Goal: Check status: Check status

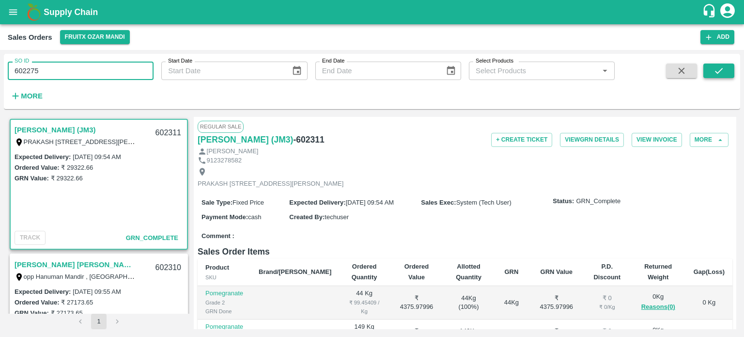
type input "602275"
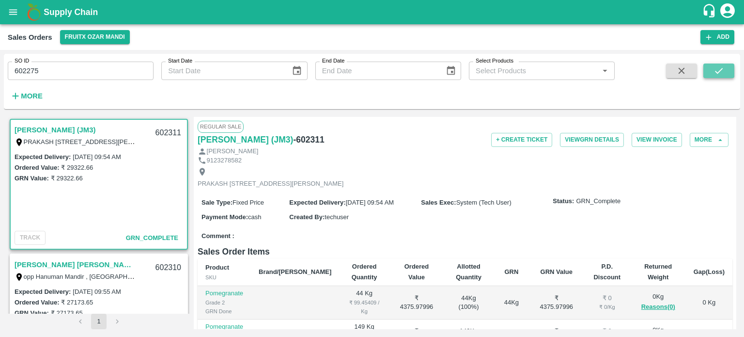
click at [721, 64] on button "submit" at bounding box center [719, 70] width 31 height 15
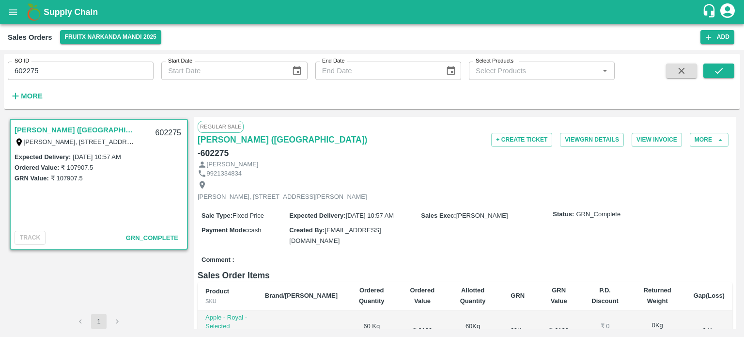
click at [121, 72] on input "602275" at bounding box center [81, 71] width 146 height 18
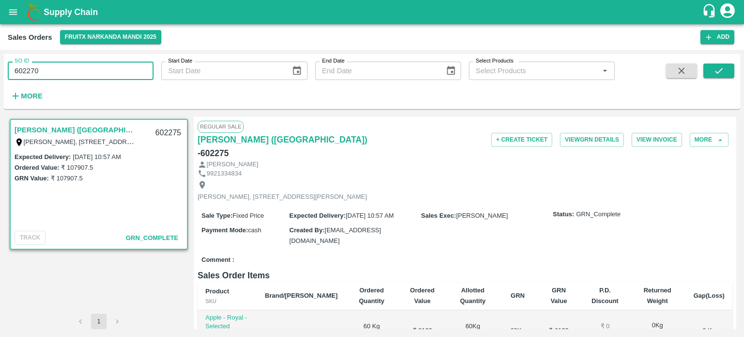
click at [738, 77] on div "SO ID 602270 SO ID Start Date Start Date End Date End Date Select Products Sele…" at bounding box center [372, 82] width 737 height 48
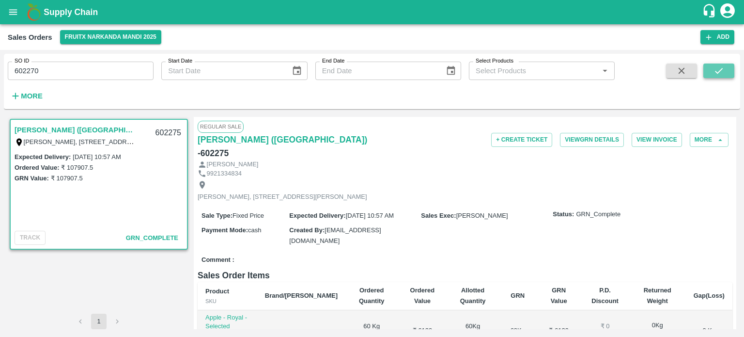
click at [732, 75] on button "submit" at bounding box center [719, 70] width 31 height 15
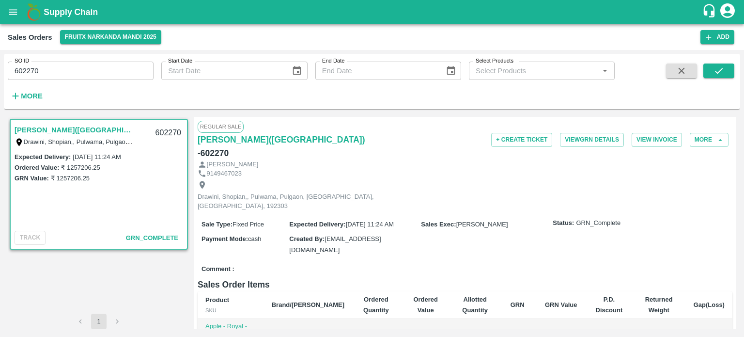
click at [117, 65] on input "602270" at bounding box center [81, 71] width 146 height 18
click at [715, 73] on icon "submit" at bounding box center [719, 70] width 11 height 11
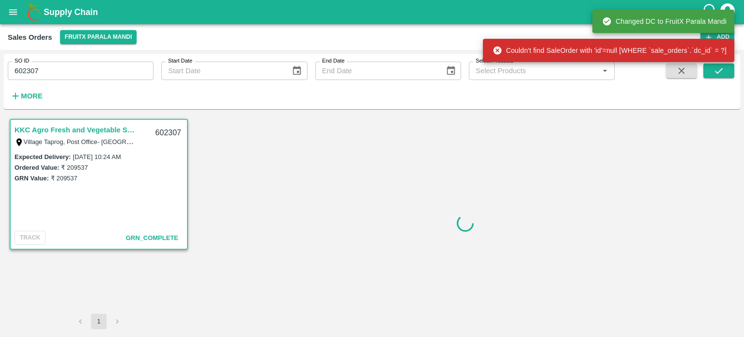
click at [79, 71] on input "602307" at bounding box center [81, 71] width 146 height 18
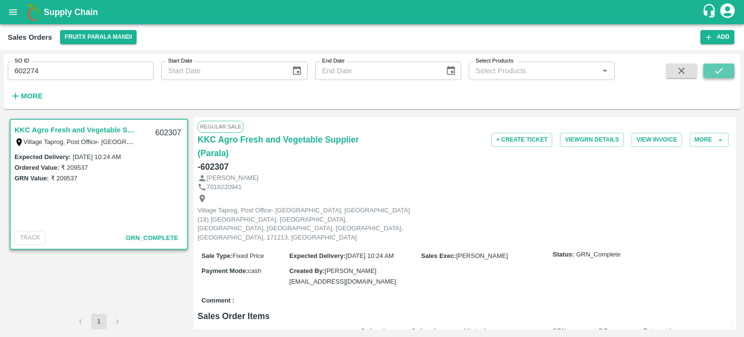
click at [713, 73] on button "submit" at bounding box center [719, 70] width 31 height 15
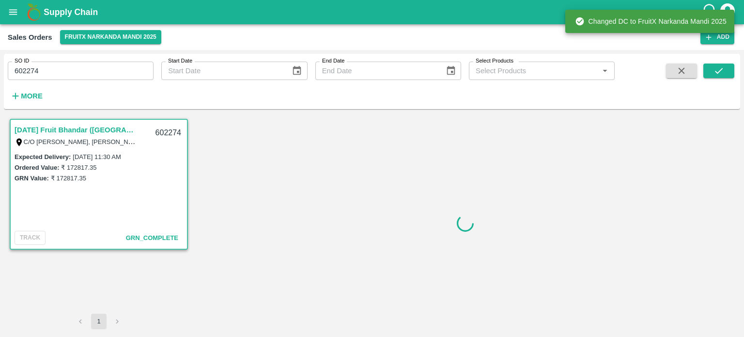
click at [74, 71] on input "602274" at bounding box center [81, 71] width 146 height 18
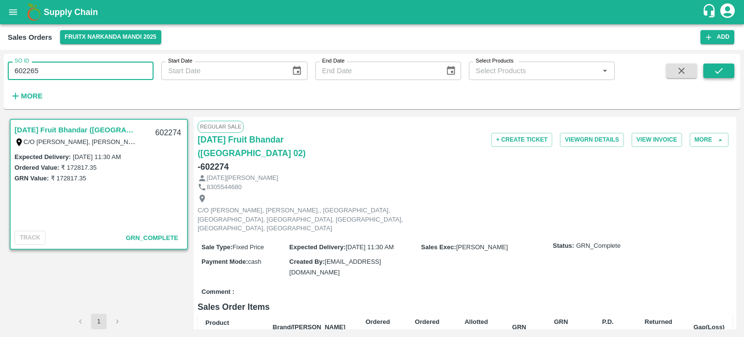
click at [718, 76] on icon "submit" at bounding box center [719, 70] width 11 height 11
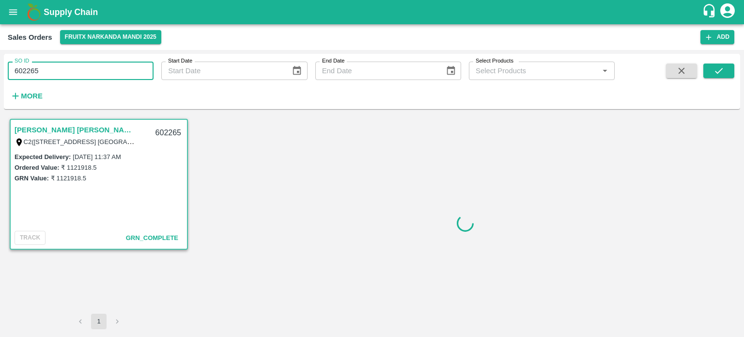
click at [102, 76] on input "602265" at bounding box center [81, 71] width 146 height 18
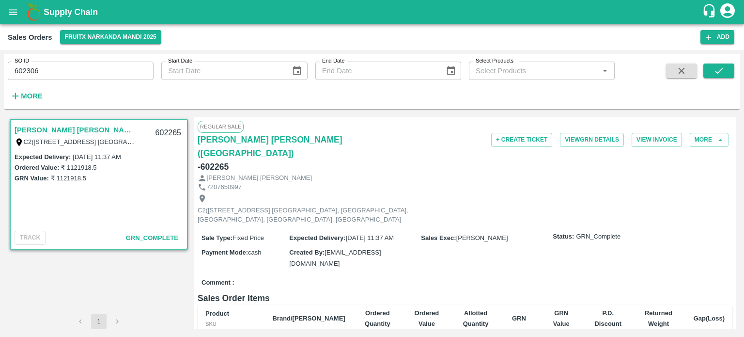
click at [720, 81] on span at bounding box center [719, 83] width 31 height 40
click at [721, 79] on span at bounding box center [719, 83] width 31 height 40
click at [722, 75] on icon "submit" at bounding box center [719, 70] width 11 height 11
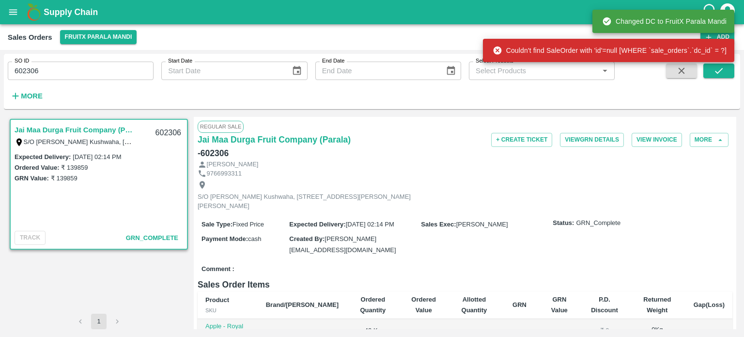
click at [127, 60] on div "SO ID 602306 SO ID" at bounding box center [77, 67] width 154 height 26
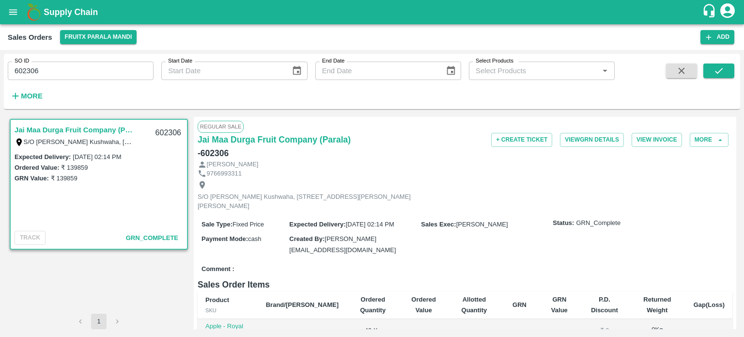
click at [112, 74] on input "602306" at bounding box center [81, 71] width 146 height 18
click at [724, 75] on icon "submit" at bounding box center [719, 70] width 11 height 11
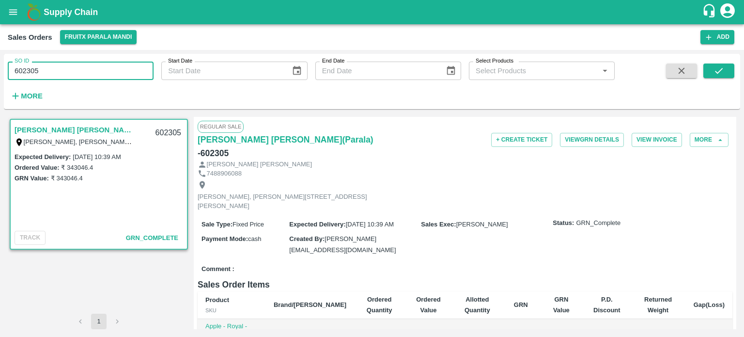
click at [104, 61] on div "SO ID 602305 SO ID" at bounding box center [77, 67] width 154 height 26
drag, startPoint x: 26, startPoint y: 68, endPoint x: 95, endPoint y: 65, distance: 68.9
click at [94, 66] on input "602305" at bounding box center [81, 71] width 146 height 18
click at [713, 72] on button "submit" at bounding box center [719, 70] width 31 height 15
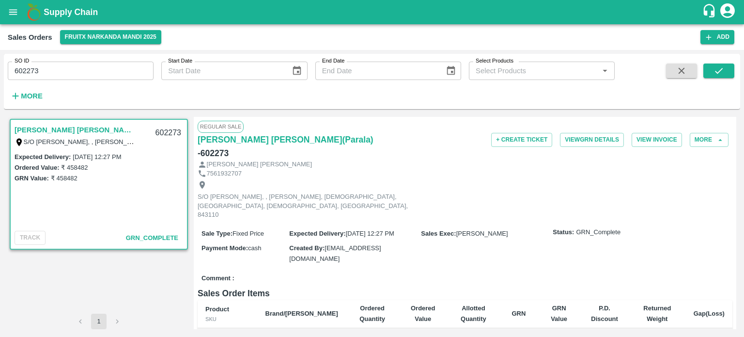
click at [101, 70] on input "602273" at bounding box center [81, 71] width 146 height 18
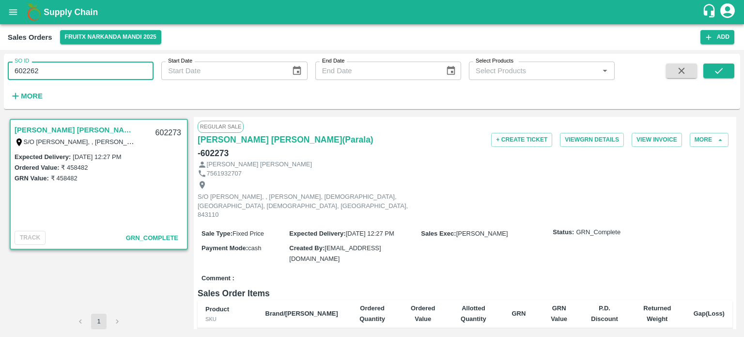
click at [710, 68] on button "submit" at bounding box center [719, 70] width 31 height 15
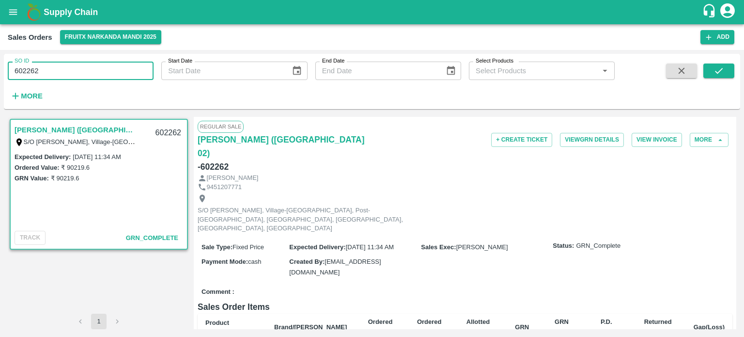
click at [112, 69] on input "602262" at bounding box center [81, 71] width 146 height 18
click at [718, 71] on icon "submit" at bounding box center [719, 70] width 11 height 11
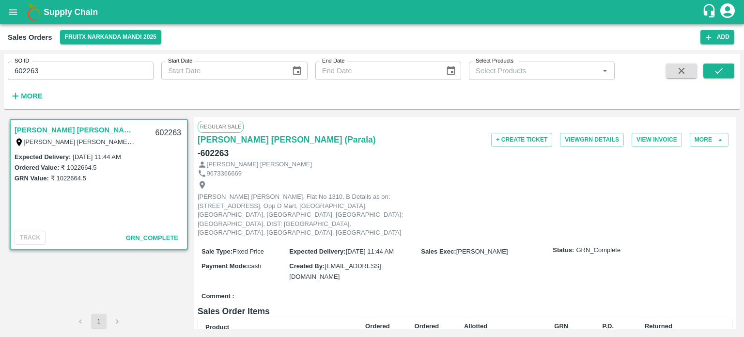
click at [114, 64] on input "602263" at bounding box center [81, 71] width 146 height 18
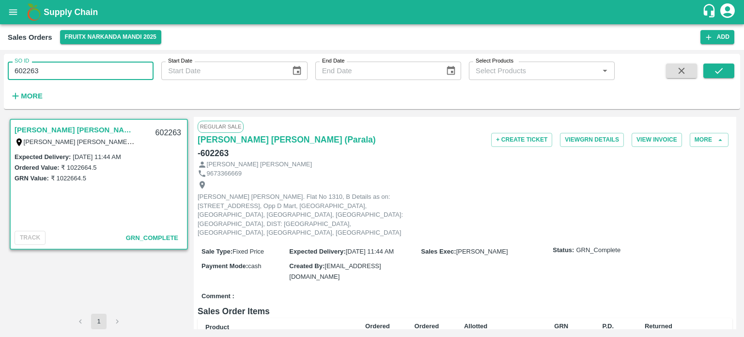
drag, startPoint x: 82, startPoint y: 68, endPoint x: 105, endPoint y: 67, distance: 23.3
click at [105, 68] on input "602263" at bounding box center [81, 71] width 146 height 18
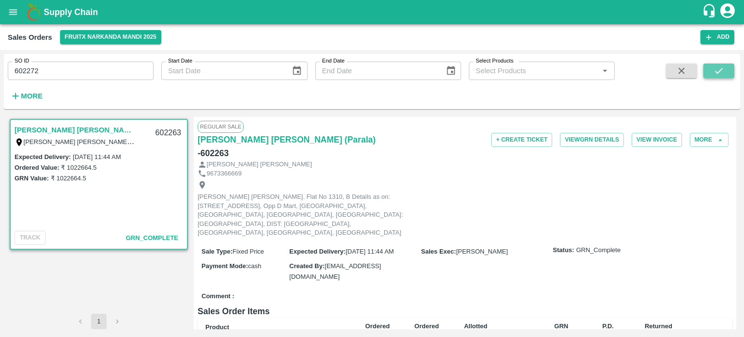
click at [723, 75] on icon "submit" at bounding box center [719, 70] width 11 height 11
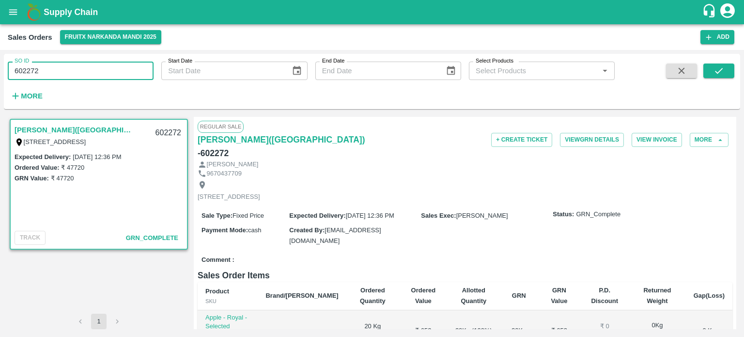
click at [54, 63] on input "602272" at bounding box center [81, 71] width 146 height 18
drag, startPoint x: 27, startPoint y: 69, endPoint x: 88, endPoint y: 67, distance: 61.1
click at [88, 67] on input "602272" at bounding box center [81, 71] width 146 height 18
click at [714, 65] on button "submit" at bounding box center [719, 70] width 31 height 15
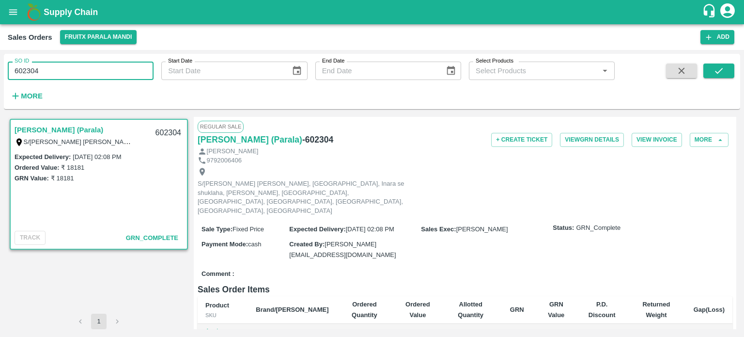
click at [40, 73] on input "602304" at bounding box center [81, 71] width 146 height 18
drag, startPoint x: 28, startPoint y: 69, endPoint x: 162, endPoint y: 54, distance: 135.2
click at [166, 60] on div "SO ID 602304 SO ID Start Date Start Date End Date End Date Select Products Sele…" at bounding box center [307, 79] width 615 height 50
click at [708, 75] on button "submit" at bounding box center [719, 70] width 31 height 15
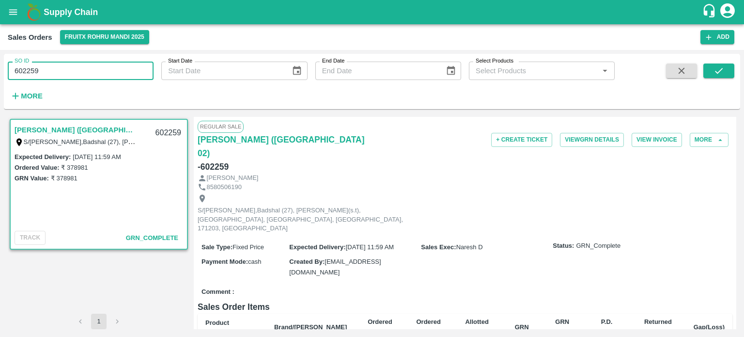
click at [80, 64] on input "602259" at bounding box center [81, 71] width 146 height 18
click at [79, 71] on input "602259" at bounding box center [81, 71] width 146 height 18
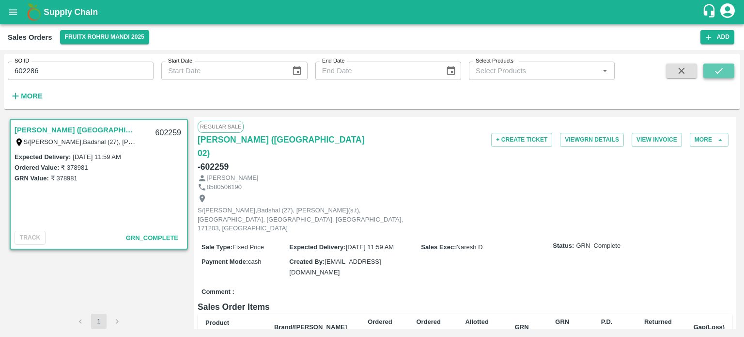
click at [724, 74] on icon "submit" at bounding box center [719, 70] width 11 height 11
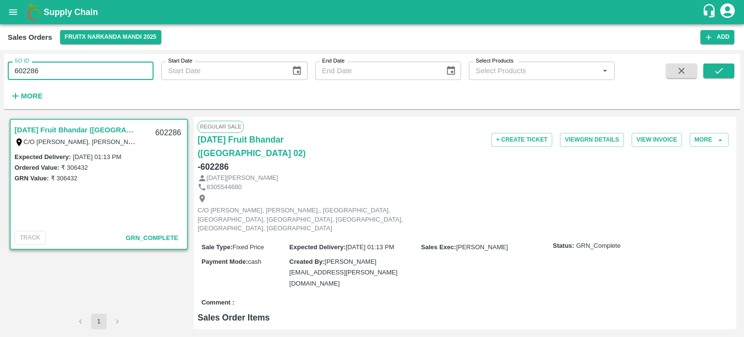
click at [105, 65] on input "602286" at bounding box center [81, 71] width 146 height 18
drag, startPoint x: 31, startPoint y: 68, endPoint x: 119, endPoint y: 63, distance: 88.4
click at [119, 63] on input "602286" at bounding box center [81, 71] width 146 height 18
type input "602258"
type input "DD/MM/YYYY"
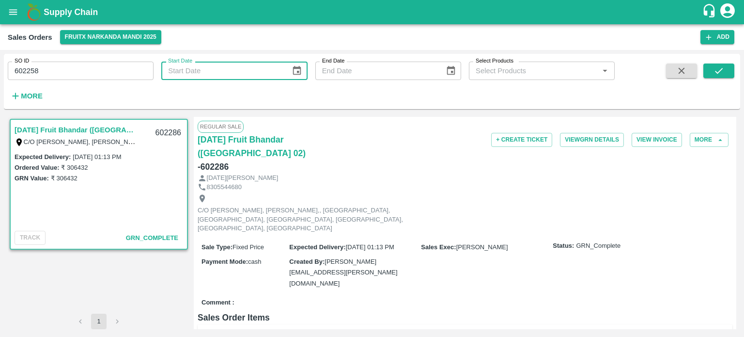
click at [102, 69] on input "602258" at bounding box center [81, 71] width 146 height 18
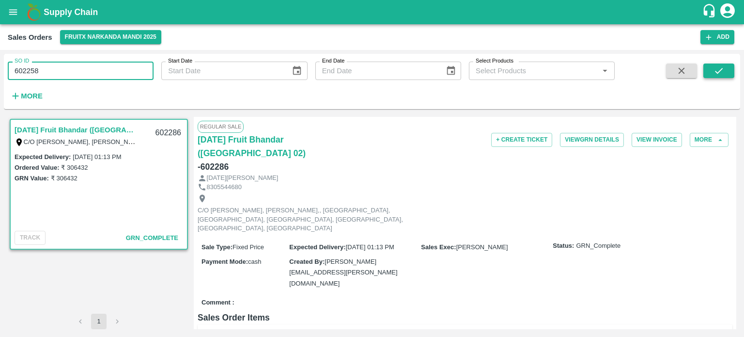
click at [714, 75] on icon "submit" at bounding box center [719, 70] width 11 height 11
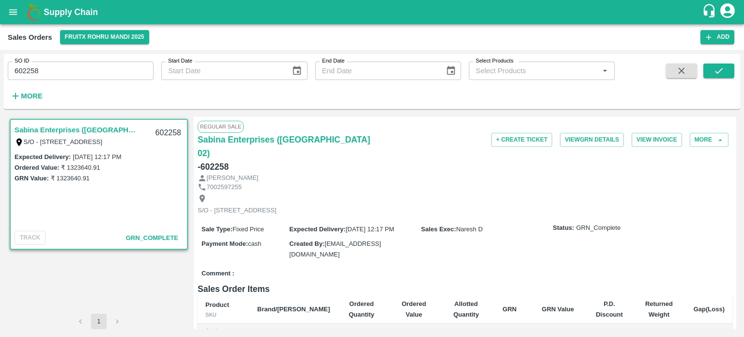
click at [106, 61] on div "SO ID 602258 SO ID" at bounding box center [77, 67] width 154 height 26
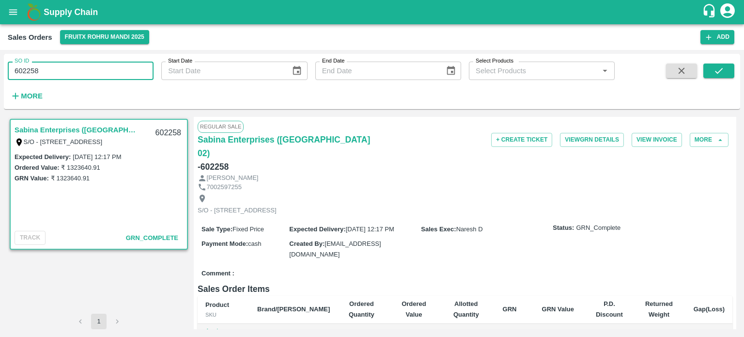
click at [85, 78] on input "602258" at bounding box center [81, 71] width 146 height 18
click at [718, 65] on icon "submit" at bounding box center [719, 70] width 11 height 11
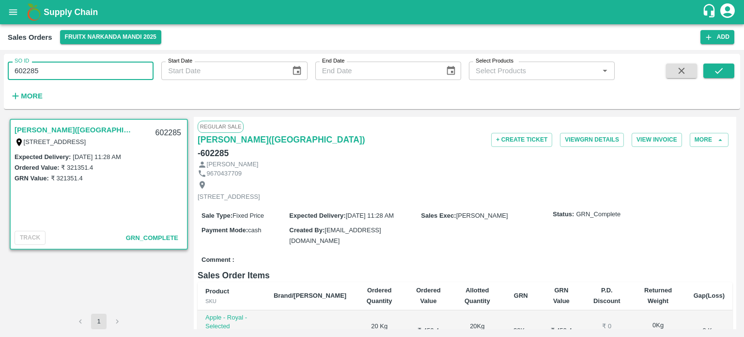
click at [103, 69] on input "602285" at bounding box center [81, 71] width 146 height 18
click at [721, 74] on icon "submit" at bounding box center [719, 70] width 11 height 11
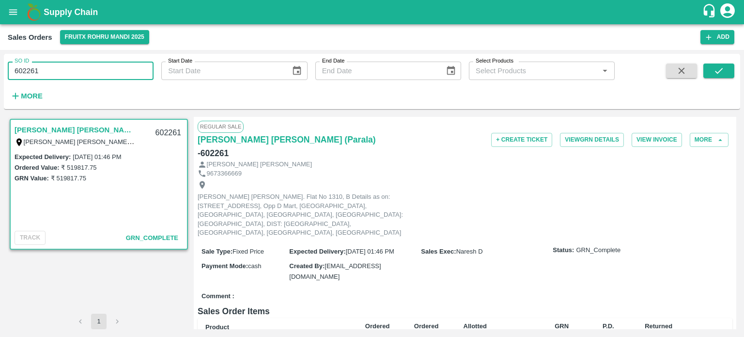
click at [114, 65] on input "602261" at bounding box center [81, 71] width 146 height 18
drag, startPoint x: 32, startPoint y: 69, endPoint x: 111, endPoint y: 60, distance: 79.1
click at [110, 60] on div "SO ID 602261 SO ID" at bounding box center [77, 67] width 154 height 26
click at [724, 66] on icon "submit" at bounding box center [719, 70] width 11 height 11
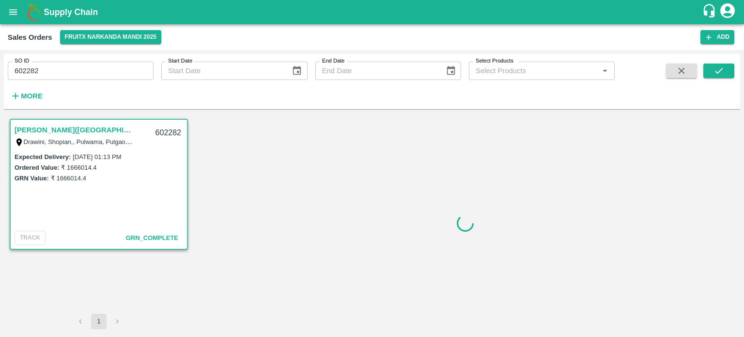
click at [67, 64] on input "602282" at bounding box center [81, 71] width 146 height 18
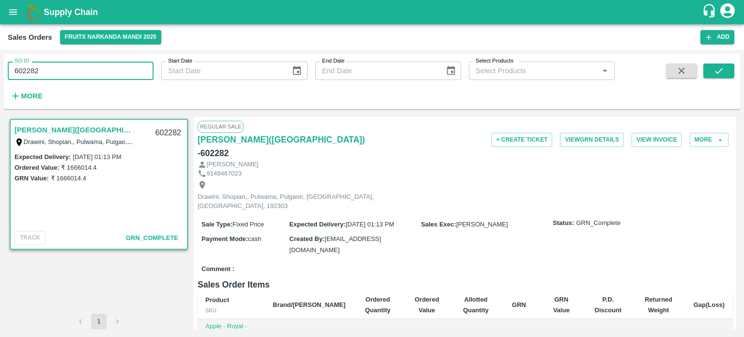
drag, startPoint x: 31, startPoint y: 70, endPoint x: 74, endPoint y: 70, distance: 42.7
click at [74, 70] on input "602282" at bounding box center [81, 71] width 146 height 18
click at [721, 79] on span at bounding box center [719, 83] width 31 height 40
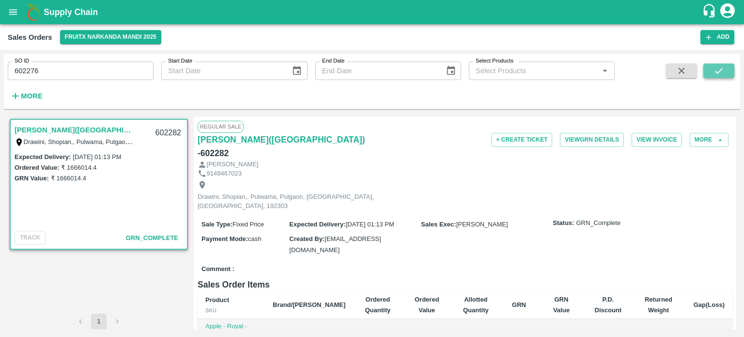
click at [721, 76] on icon "submit" at bounding box center [719, 70] width 11 height 11
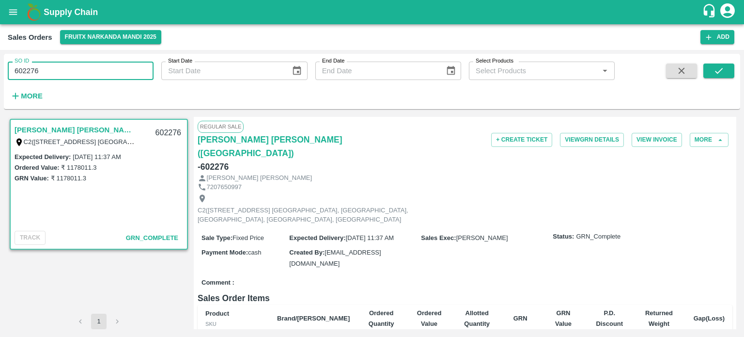
drag, startPoint x: 32, startPoint y: 68, endPoint x: 79, endPoint y: 68, distance: 48.0
click at [79, 68] on input "602276" at bounding box center [81, 71] width 146 height 18
click at [717, 73] on icon "submit" at bounding box center [719, 71] width 8 height 6
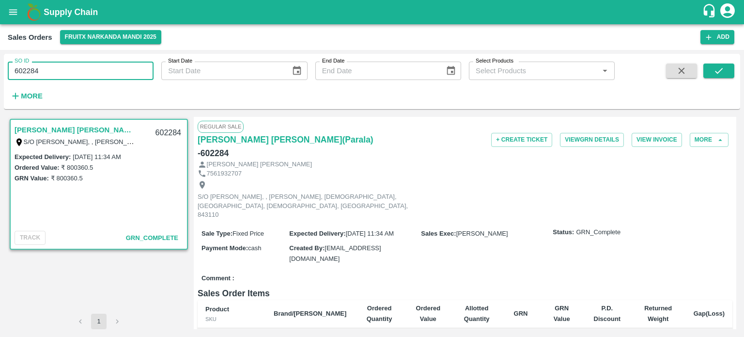
click at [27, 66] on input "602284" at bounding box center [81, 71] width 146 height 18
drag, startPoint x: 27, startPoint y: 70, endPoint x: 79, endPoint y: 65, distance: 52.1
click at [76, 68] on input "602284" at bounding box center [81, 71] width 146 height 18
click at [722, 73] on icon "submit" at bounding box center [719, 70] width 11 height 11
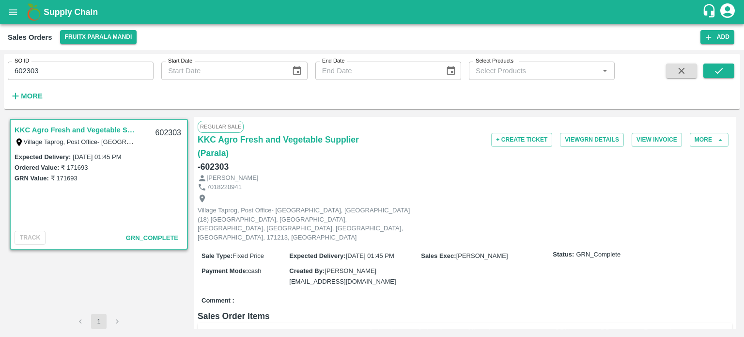
click at [62, 67] on input "602303" at bounding box center [81, 71] width 146 height 18
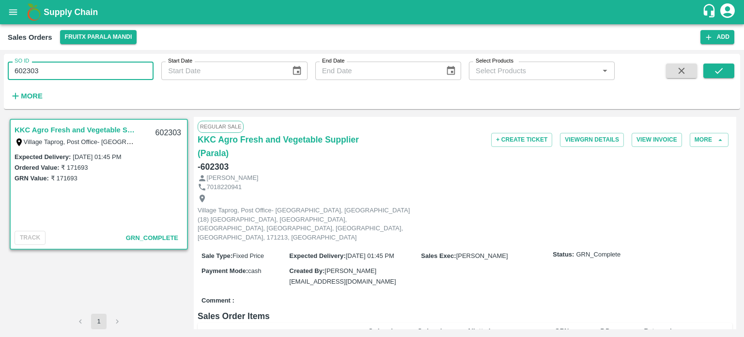
drag, startPoint x: 27, startPoint y: 68, endPoint x: 88, endPoint y: 73, distance: 61.3
click at [88, 73] on input "602303" at bounding box center [81, 71] width 146 height 18
click at [720, 64] on button "submit" at bounding box center [719, 70] width 31 height 15
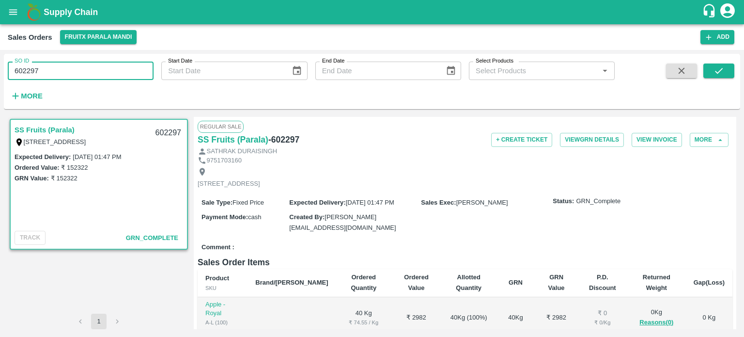
click at [47, 74] on input "602297" at bounding box center [81, 71] width 146 height 18
drag, startPoint x: 31, startPoint y: 67, endPoint x: 86, endPoint y: 62, distance: 55.0
click at [86, 62] on input "602297" at bounding box center [81, 71] width 146 height 18
click at [723, 74] on icon "submit" at bounding box center [719, 70] width 11 height 11
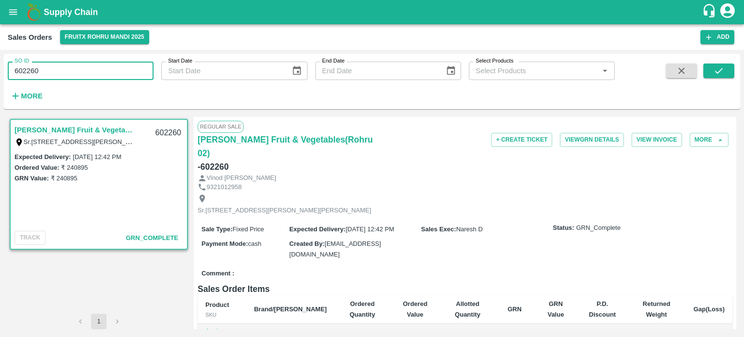
click at [65, 71] on input "602260" at bounding box center [81, 71] width 146 height 18
drag, startPoint x: 31, startPoint y: 69, endPoint x: 73, endPoint y: 65, distance: 41.9
click at [72, 66] on input "602260" at bounding box center [81, 71] width 146 height 18
drag, startPoint x: 716, startPoint y: 67, endPoint x: 673, endPoint y: 77, distance: 44.7
click at [716, 67] on icon "submit" at bounding box center [719, 70] width 11 height 11
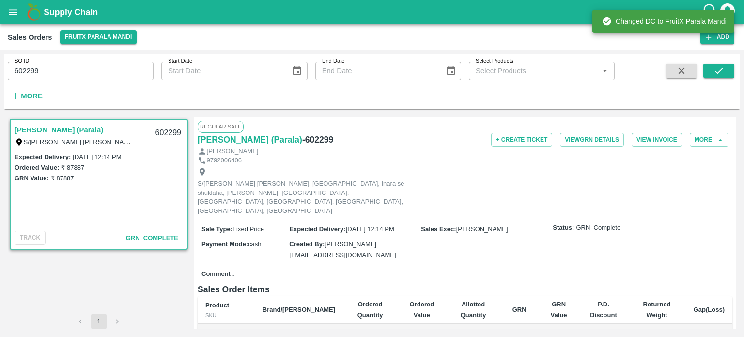
click at [89, 68] on input "602299" at bounding box center [81, 71] width 146 height 18
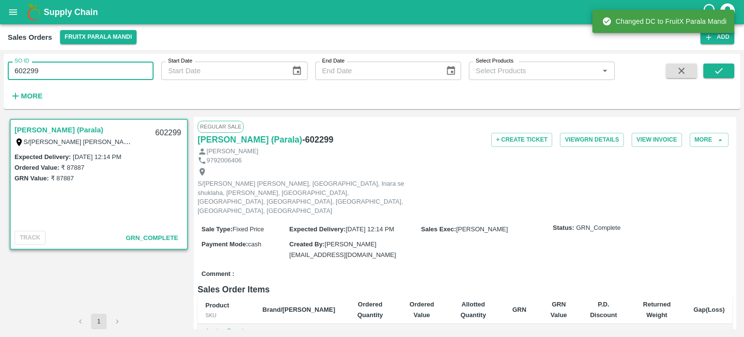
click at [89, 68] on input "602299" at bounding box center [81, 71] width 146 height 18
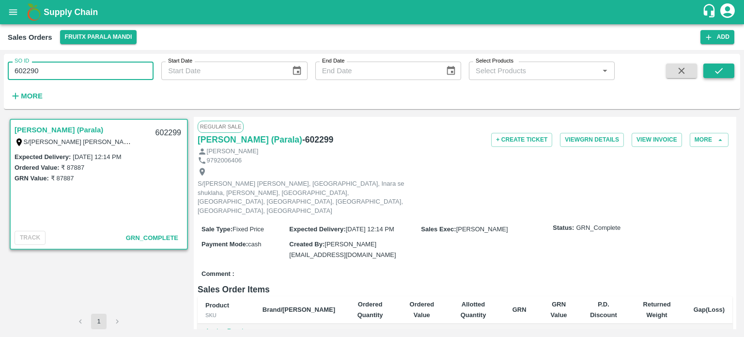
click at [722, 70] on icon "submit" at bounding box center [719, 70] width 11 height 11
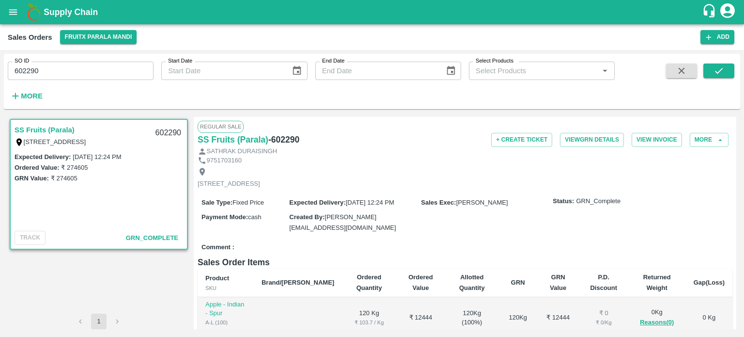
click at [107, 67] on input "602290" at bounding box center [81, 71] width 146 height 18
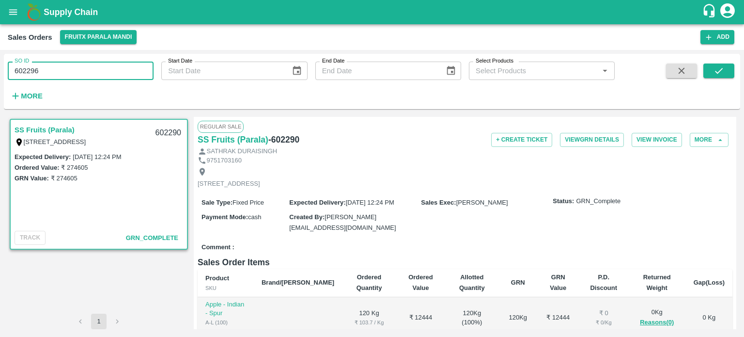
click at [108, 77] on input "602296" at bounding box center [81, 71] width 146 height 18
click at [721, 67] on icon "submit" at bounding box center [719, 70] width 11 height 11
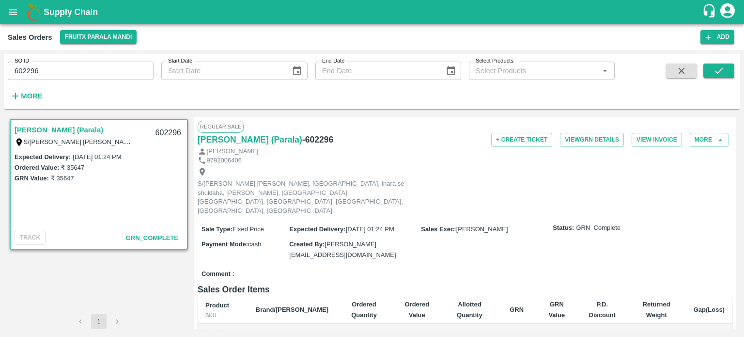
click at [128, 75] on input "602296" at bounding box center [81, 71] width 146 height 18
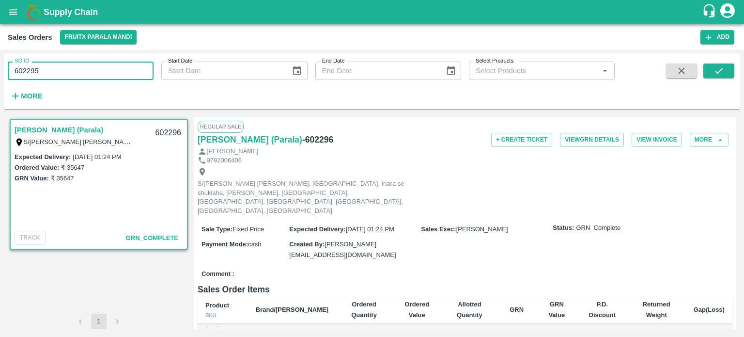
click at [739, 69] on div "SO ID 602295 SO ID Start Date Start Date End Date End Date Select Products Sele…" at bounding box center [372, 82] width 737 height 48
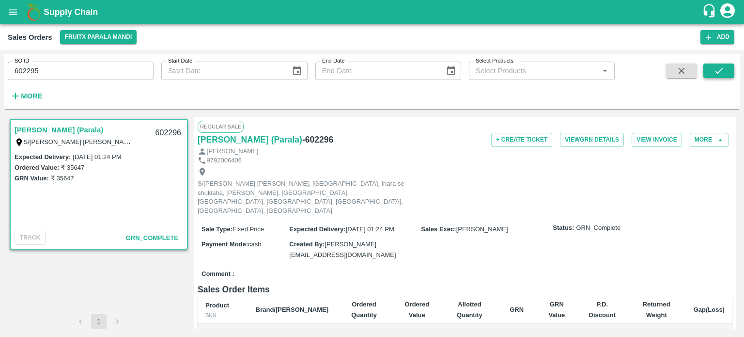
click at [732, 74] on button "submit" at bounding box center [719, 70] width 31 height 15
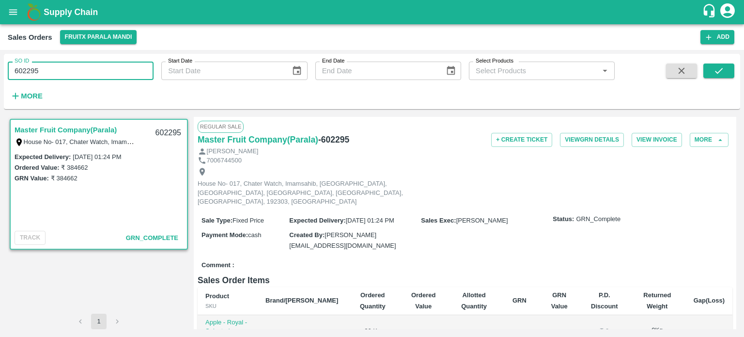
click at [79, 74] on input "602295" at bounding box center [81, 71] width 146 height 18
drag, startPoint x: 32, startPoint y: 70, endPoint x: 67, endPoint y: 70, distance: 35.4
click at [67, 70] on input "602295" at bounding box center [81, 71] width 146 height 18
click at [716, 74] on icon "submit" at bounding box center [719, 70] width 11 height 11
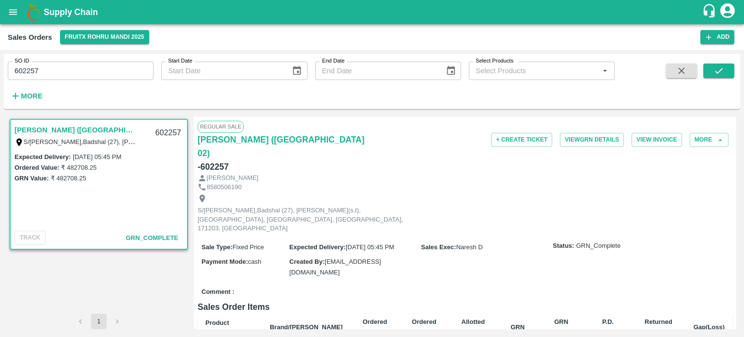
click at [111, 75] on input "602257" at bounding box center [81, 71] width 146 height 18
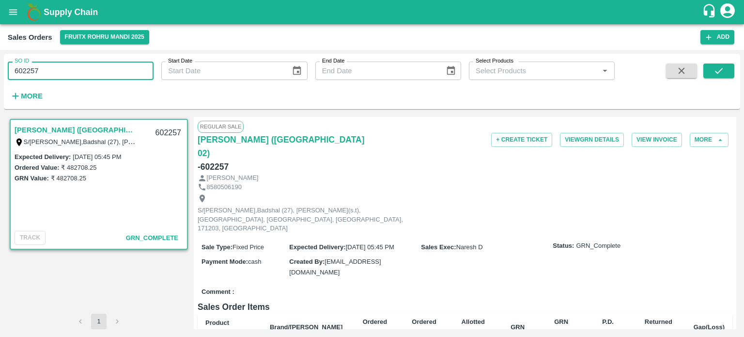
click at [126, 75] on input "602257" at bounding box center [81, 71] width 146 height 18
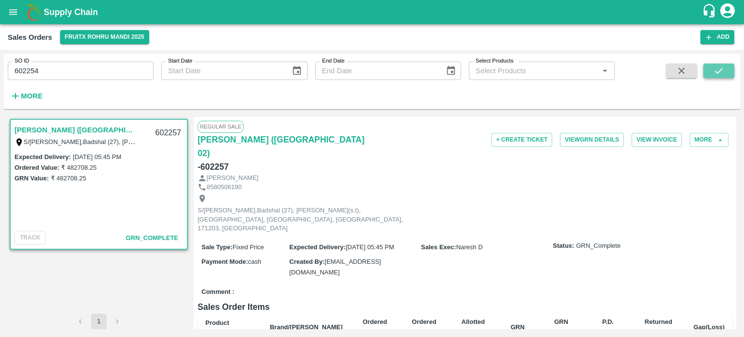
click at [712, 73] on button "submit" at bounding box center [719, 70] width 31 height 15
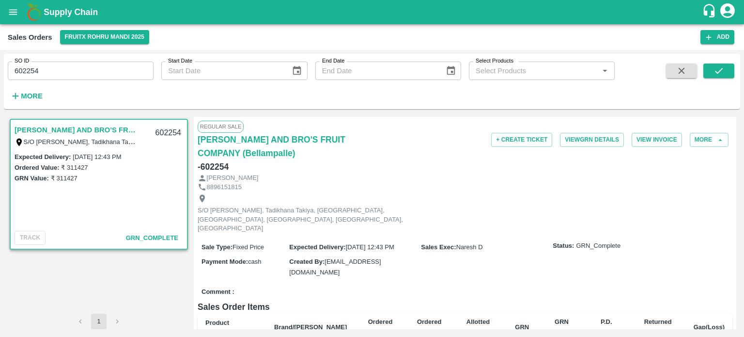
click at [64, 67] on input "602254" at bounding box center [81, 71] width 146 height 18
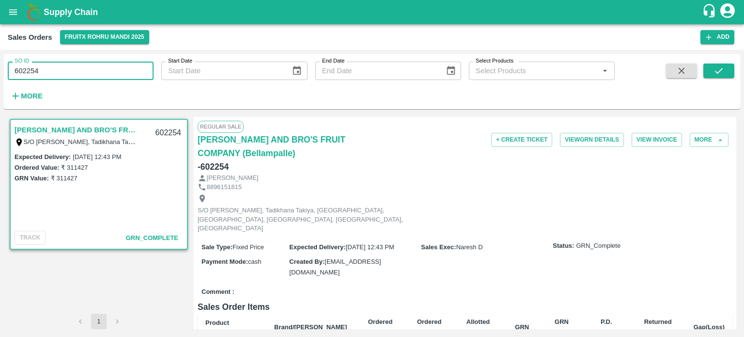
drag, startPoint x: 81, startPoint y: 69, endPoint x: 93, endPoint y: 68, distance: 11.7
click at [93, 69] on input "602254" at bounding box center [81, 71] width 146 height 18
click at [719, 75] on icon "submit" at bounding box center [719, 70] width 11 height 11
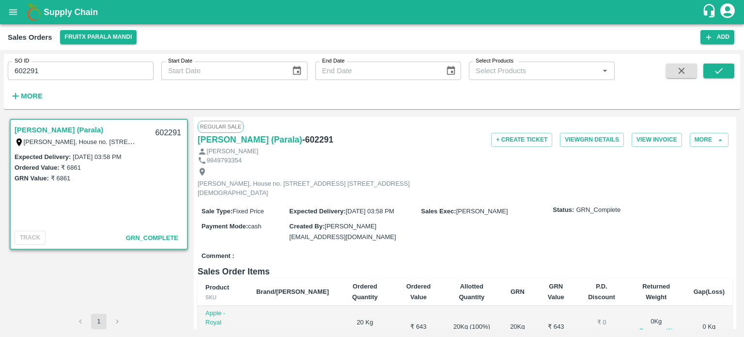
click at [134, 68] on input "602291" at bounding box center [81, 71] width 146 height 18
click at [721, 74] on icon "submit" at bounding box center [719, 70] width 11 height 11
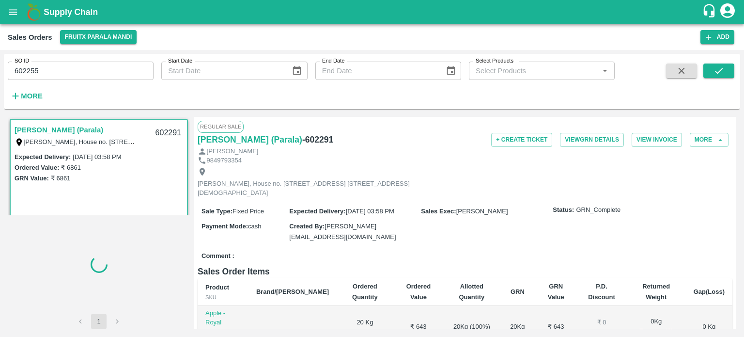
click at [111, 61] on div "SO ID 602255 SO ID" at bounding box center [77, 67] width 154 height 26
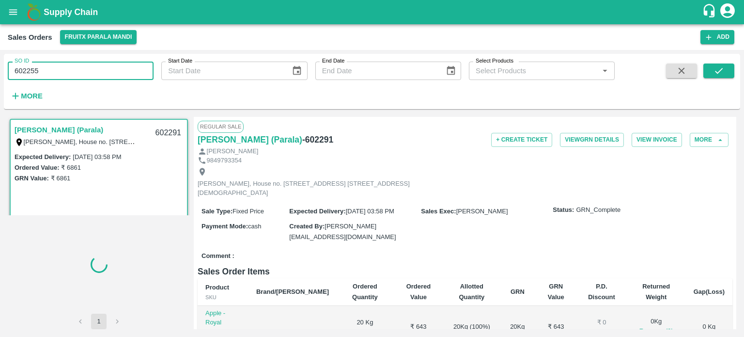
click at [109, 66] on input "602255" at bounding box center [81, 71] width 146 height 18
click at [713, 76] on button "submit" at bounding box center [719, 70] width 31 height 15
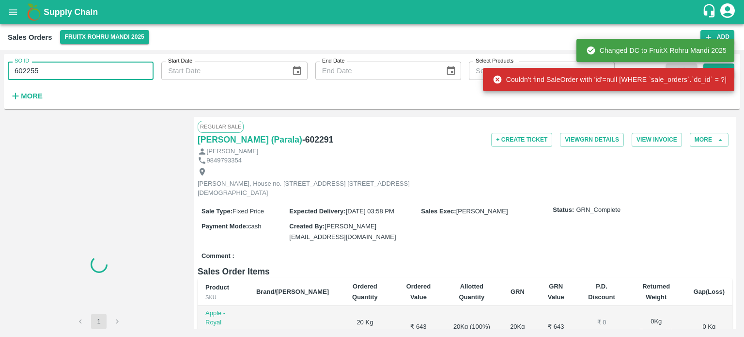
click at [130, 75] on input "602255" at bounding box center [81, 71] width 146 height 18
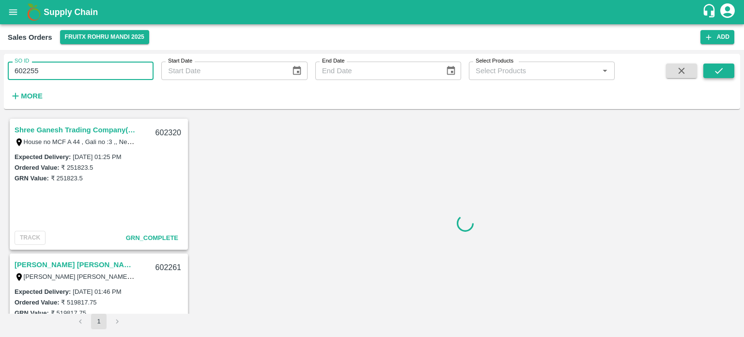
click at [709, 71] on button "submit" at bounding box center [719, 70] width 31 height 15
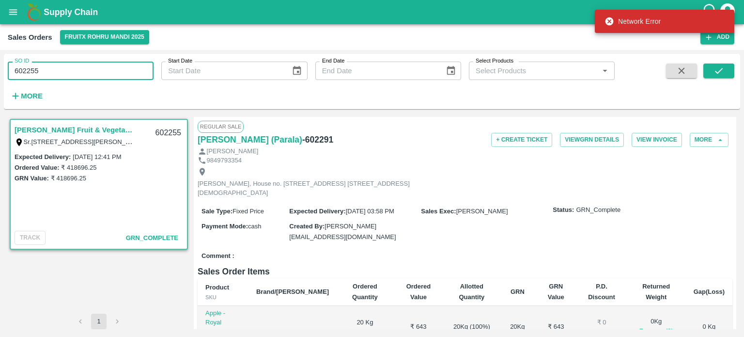
click at [142, 74] on input "602255" at bounding box center [81, 71] width 146 height 18
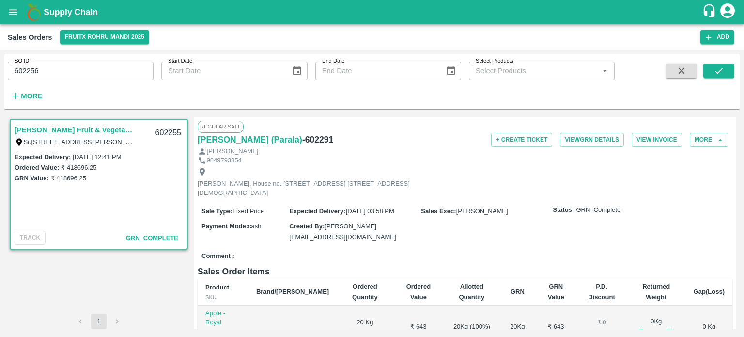
click at [94, 129] on link "[PERSON_NAME] Fruit & Vegetables(Rohru 02)" at bounding box center [75, 130] width 121 height 13
click at [84, 69] on input "602256" at bounding box center [81, 71] width 146 height 18
click at [88, 128] on link "[PERSON_NAME] Fruit & Vegetables(Rohru 02)" at bounding box center [75, 130] width 121 height 13
click at [727, 70] on button "submit" at bounding box center [719, 70] width 31 height 15
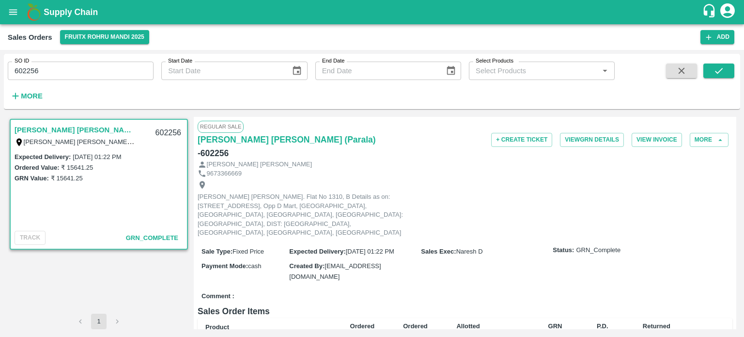
click at [83, 70] on input "602256" at bounding box center [81, 71] width 146 height 18
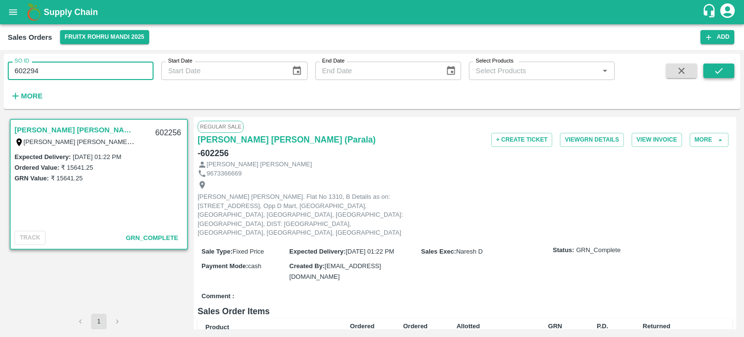
click at [717, 70] on icon "submit" at bounding box center [719, 70] width 11 height 11
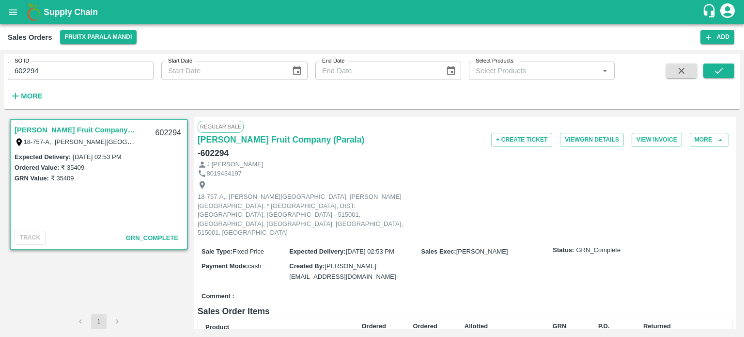
click at [101, 67] on input "602294" at bounding box center [81, 71] width 146 height 18
click at [729, 73] on button "submit" at bounding box center [719, 70] width 31 height 15
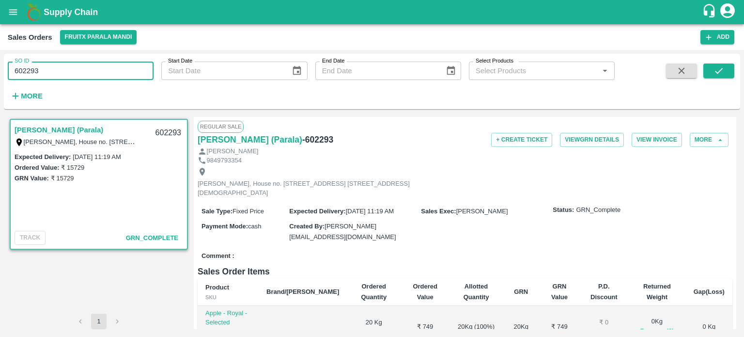
click at [130, 76] on input "602293" at bounding box center [81, 71] width 146 height 18
click at [34, 65] on input "602293" at bounding box center [81, 71] width 146 height 18
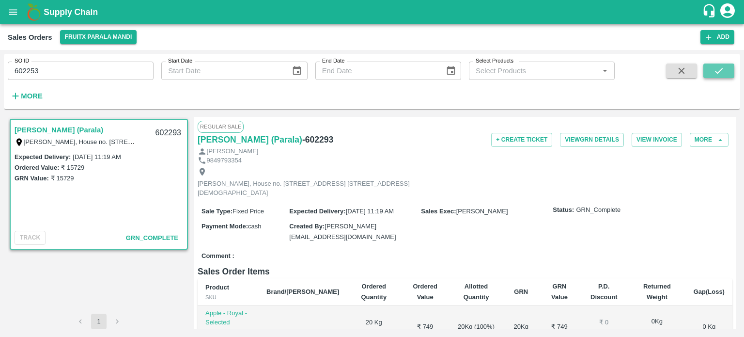
click at [713, 74] on button "submit" at bounding box center [719, 70] width 31 height 15
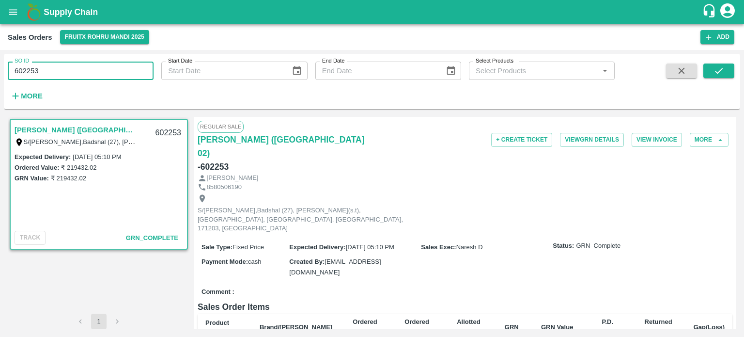
click at [59, 69] on input "602253" at bounding box center [81, 71] width 146 height 18
click at [704, 70] on button "submit" at bounding box center [719, 70] width 31 height 15
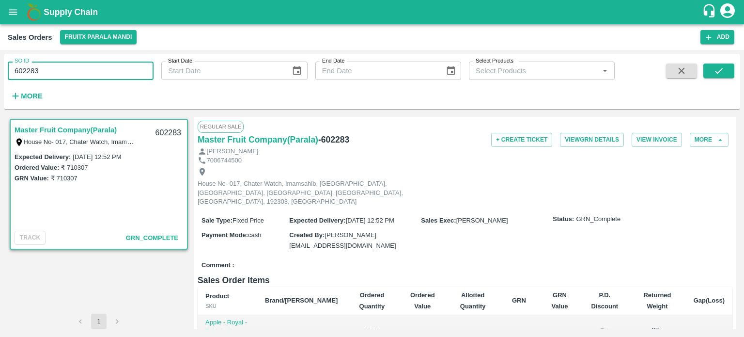
click at [103, 73] on input "602283" at bounding box center [81, 71] width 146 height 18
click at [718, 74] on icon "submit" at bounding box center [719, 70] width 11 height 11
click at [105, 71] on input "602271" at bounding box center [81, 71] width 146 height 18
click at [718, 72] on icon "submit" at bounding box center [719, 70] width 11 height 11
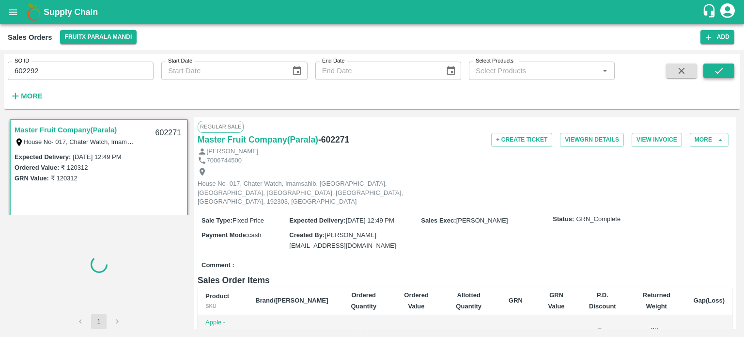
scroll to position [2, 0]
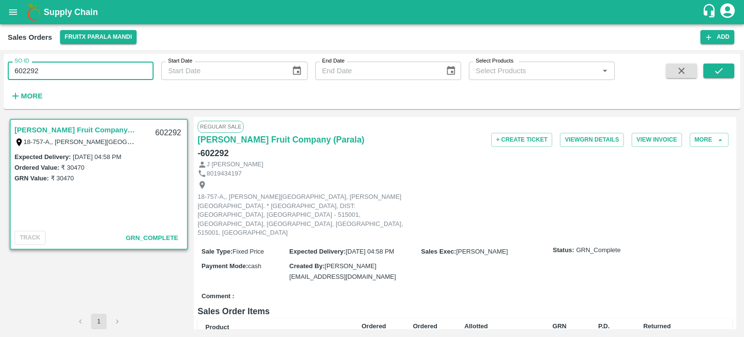
click at [130, 70] on input "602292" at bounding box center [81, 71] width 146 height 18
click at [724, 68] on icon "submit" at bounding box center [719, 70] width 11 height 11
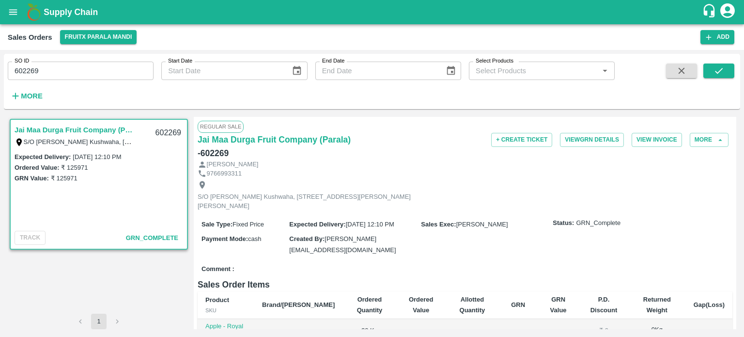
click at [136, 71] on input "602269" at bounding box center [81, 71] width 146 height 18
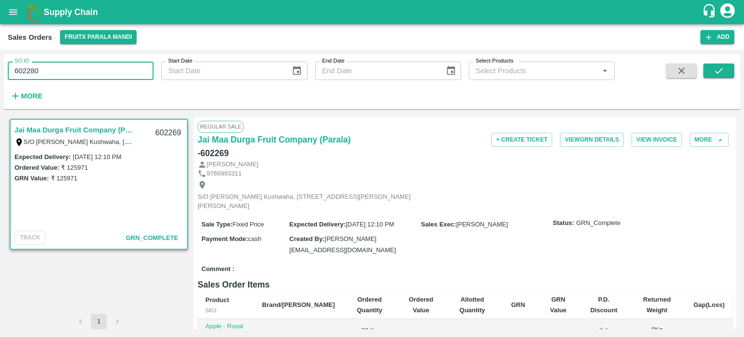
click at [102, 75] on input "602280" at bounding box center [81, 71] width 146 height 18
click at [712, 74] on button "submit" at bounding box center [719, 70] width 31 height 15
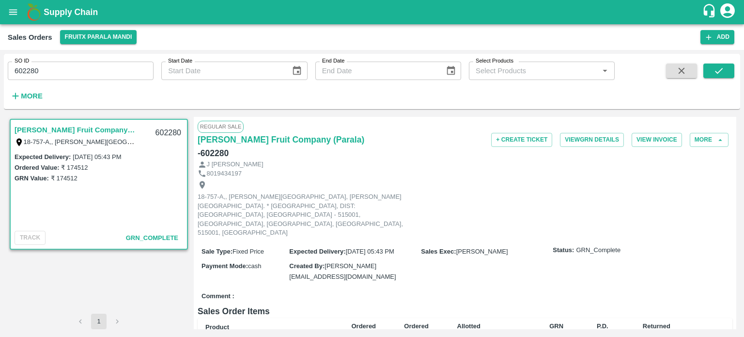
click at [112, 62] on input "602280" at bounding box center [81, 71] width 146 height 18
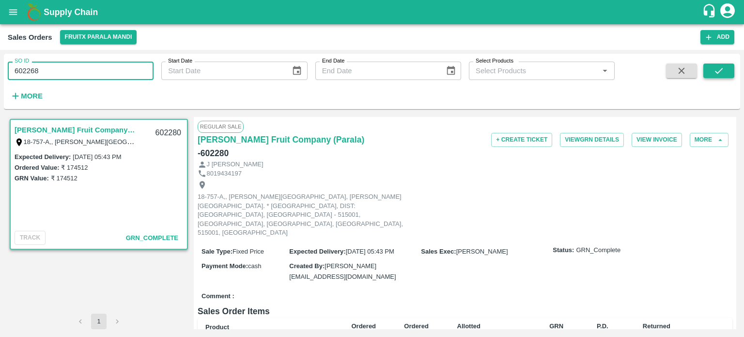
click at [715, 65] on icon "submit" at bounding box center [719, 70] width 11 height 11
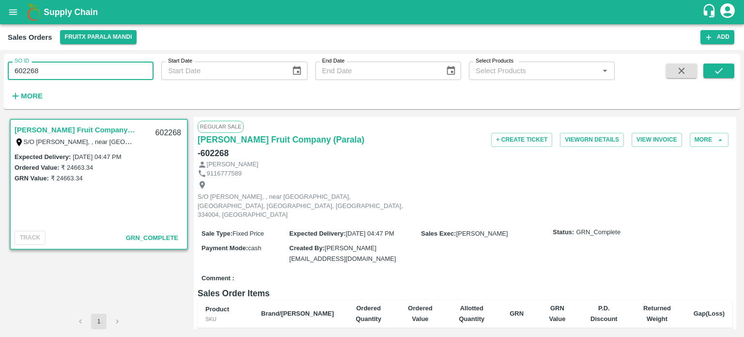
click at [122, 63] on input "602268" at bounding box center [81, 71] width 146 height 18
click at [721, 72] on icon "submit" at bounding box center [719, 70] width 11 height 11
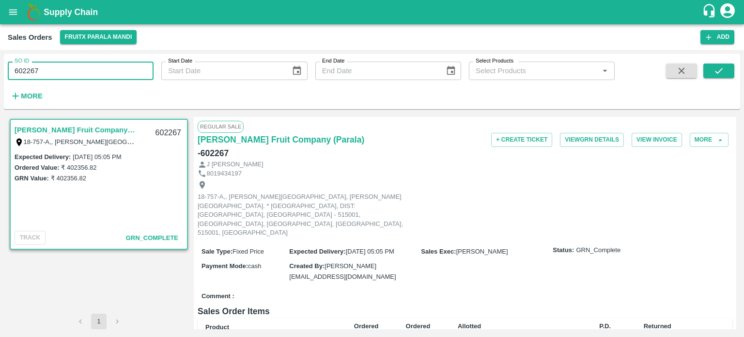
click at [135, 74] on input "602267" at bounding box center [81, 71] width 146 height 18
click at [726, 67] on button "submit" at bounding box center [719, 70] width 31 height 15
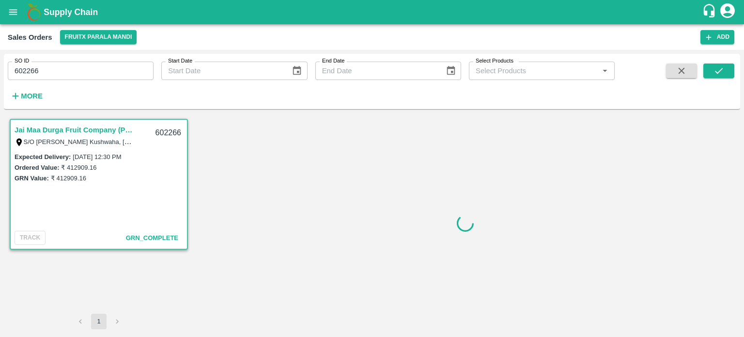
click at [80, 68] on input "602266" at bounding box center [81, 71] width 146 height 18
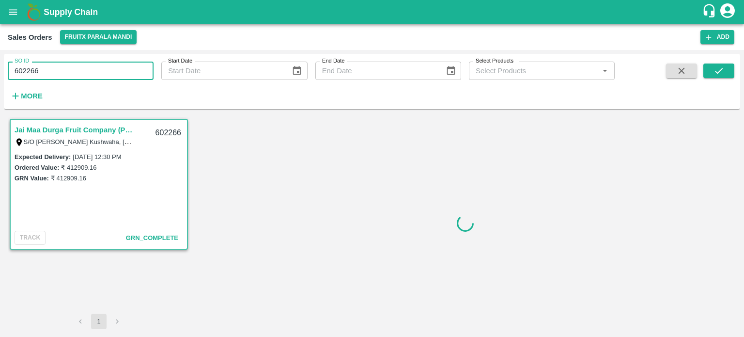
click at [80, 68] on input "602266" at bounding box center [81, 71] width 146 height 18
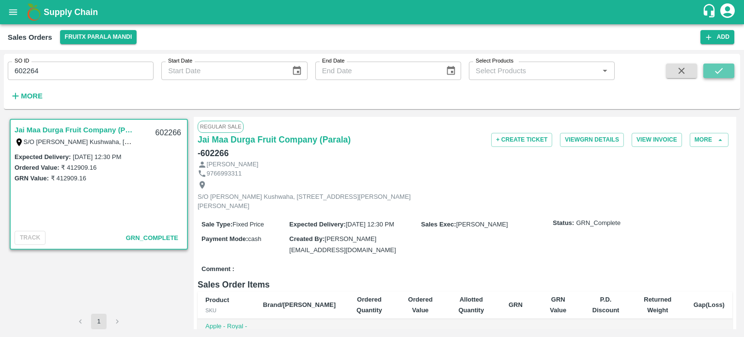
click at [715, 69] on icon "submit" at bounding box center [719, 70] width 11 height 11
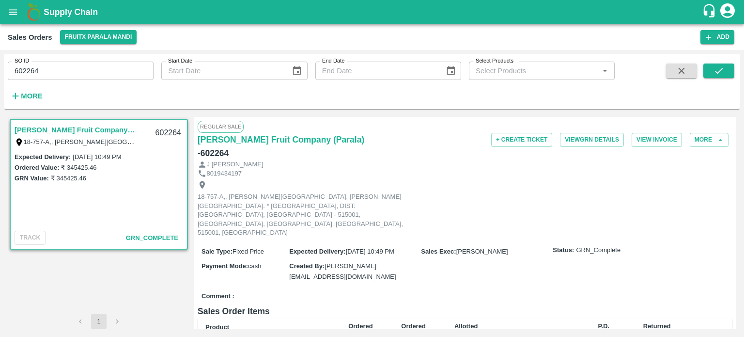
click at [99, 69] on input "602264" at bounding box center [81, 71] width 146 height 18
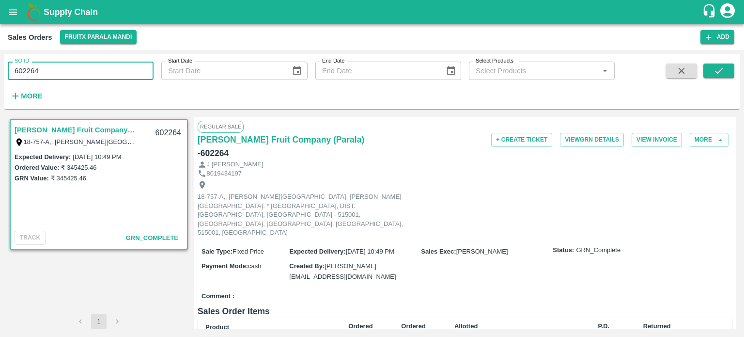
drag, startPoint x: 26, startPoint y: 69, endPoint x: 127, endPoint y: 75, distance: 101.5
click at [127, 75] on input "602264" at bounding box center [81, 71] width 146 height 18
type input "602320"
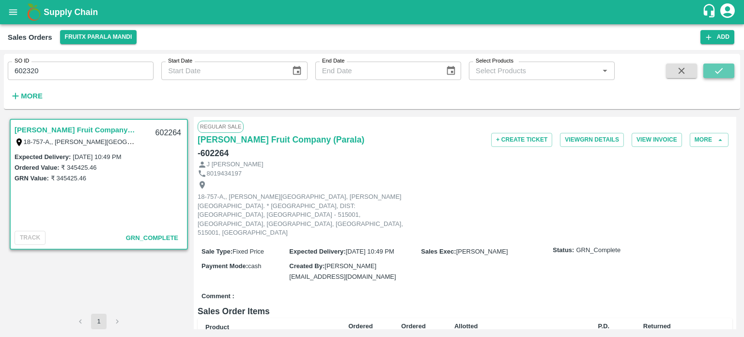
click at [726, 66] on button "submit" at bounding box center [719, 70] width 31 height 15
